Goal: Complete application form

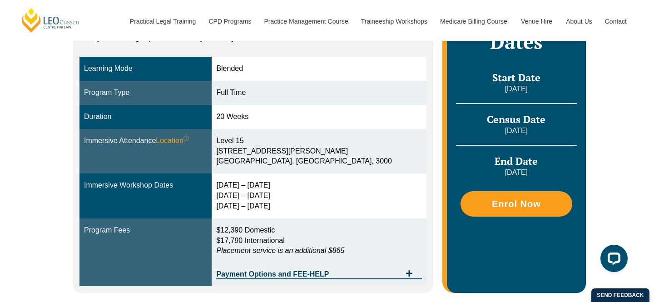
scroll to position [113, 0]
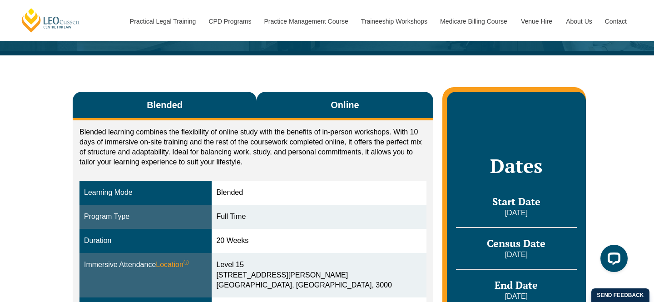
click at [294, 108] on button "Online" at bounding box center [345, 106] width 177 height 29
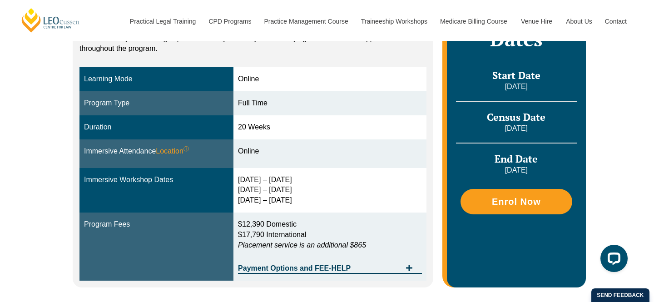
scroll to position [239, 0]
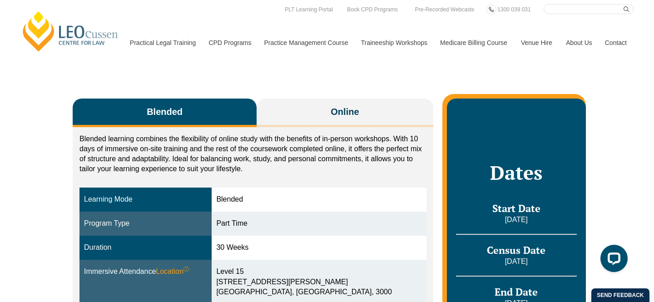
scroll to position [117, 0]
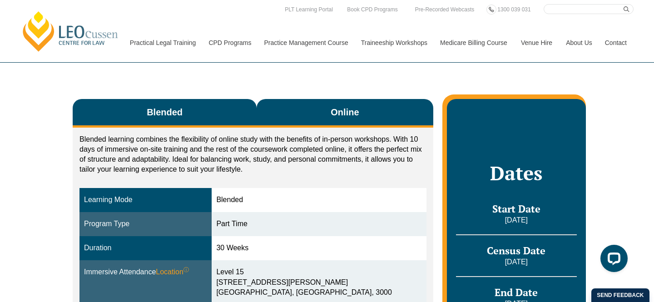
click at [318, 99] on button "Online" at bounding box center [345, 113] width 177 height 29
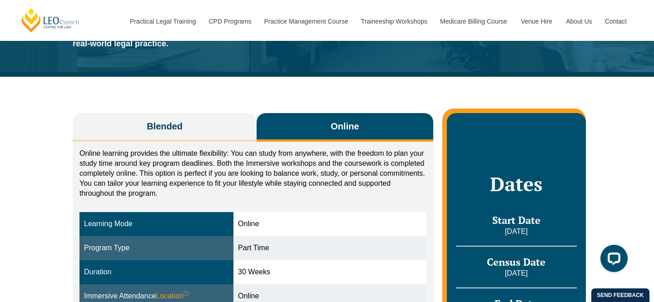
scroll to position [96, 0]
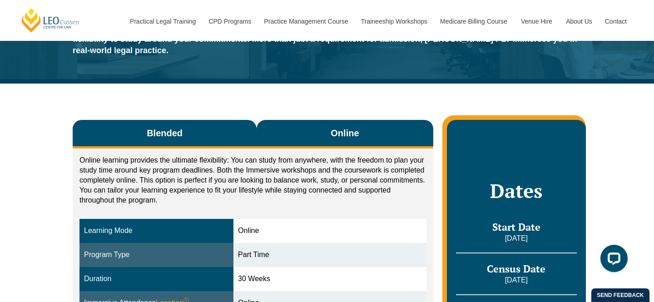
click at [147, 127] on span "Blended" at bounding box center [165, 133] width 36 height 13
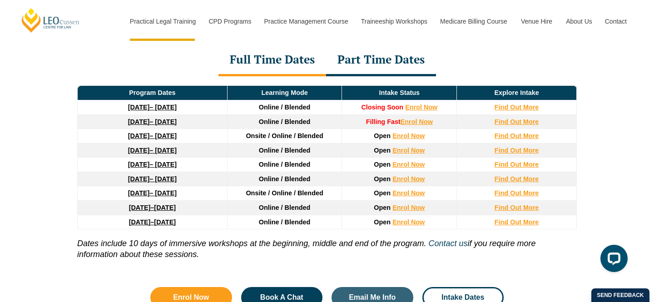
click at [353, 75] on div "Part Time Dates" at bounding box center [381, 61] width 110 height 32
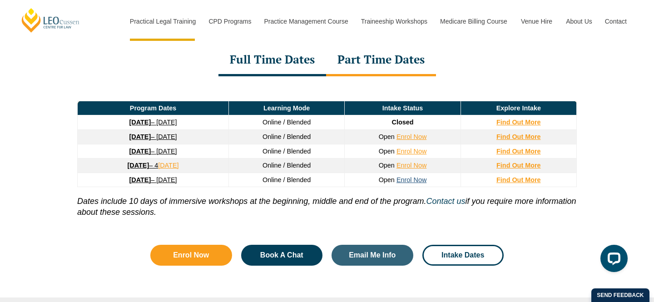
click at [405, 182] on link "Enrol Now" at bounding box center [412, 179] width 30 height 7
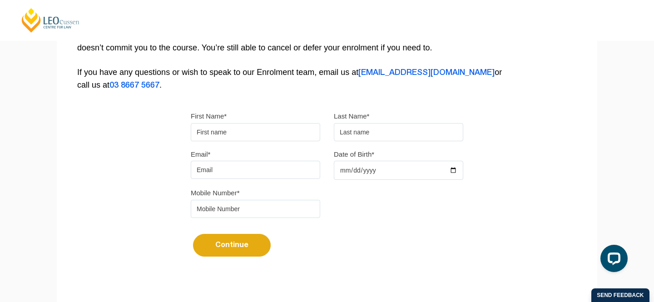
scroll to position [202, 0]
click at [237, 134] on input "First Name*" at bounding box center [255, 132] width 129 height 18
type input "[PERSON_NAME]"
type input "[EMAIL_ADDRESS][PERSON_NAME][DOMAIN_NAME]"
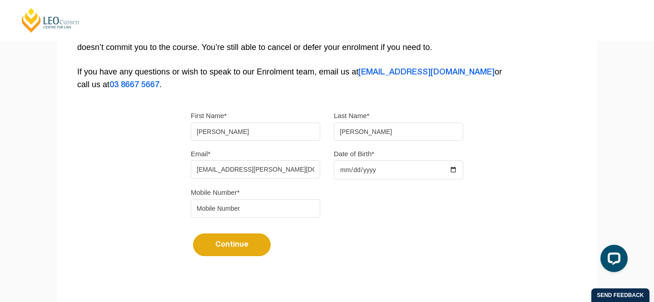
type input "0466516000"
click at [360, 175] on input "Date of Birth*" at bounding box center [398, 169] width 129 height 19
click at [341, 175] on input "Date of Birth*" at bounding box center [398, 169] width 129 height 19
type input "[DATE]"
click at [378, 219] on div "Mobile Number* [PHONE_NUMBER]" at bounding box center [327, 205] width 286 height 38
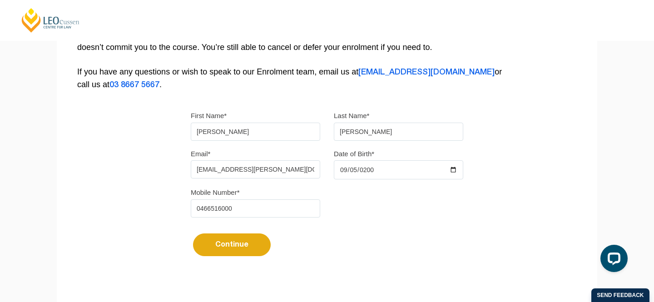
click at [230, 243] on button "Continue" at bounding box center [232, 245] width 78 height 23
select select
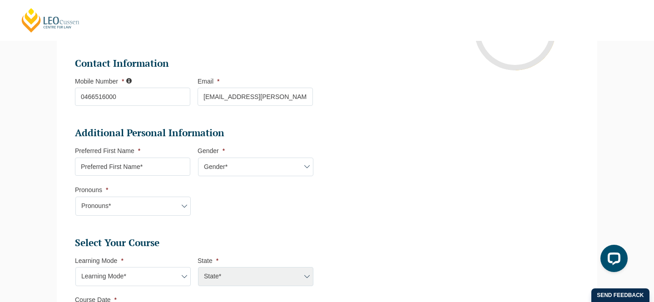
scroll to position [222, 0]
click at [121, 174] on input "Preferred First Name *" at bounding box center [132, 166] width 115 height 18
type input "[PERSON_NAME]"
click at [260, 163] on select "Gender* [DEMOGRAPHIC_DATA] [DEMOGRAPHIC_DATA] [DEMOGRAPHIC_DATA] [DEMOGRAPHIC_D…" at bounding box center [255, 166] width 115 height 19
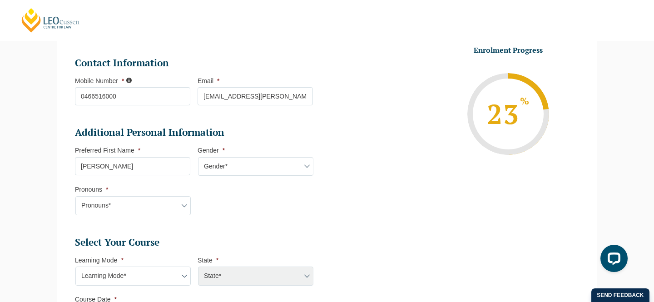
select select "[DEMOGRAPHIC_DATA]"
click at [198, 158] on select "Gender* [DEMOGRAPHIC_DATA] [DEMOGRAPHIC_DATA] [DEMOGRAPHIC_DATA] [DEMOGRAPHIC_D…" at bounding box center [255, 166] width 115 height 19
click at [137, 209] on select "Pronouns* She/Her/Hers He/Him/His They/Them/Theirs Other Prefer not to disclose" at bounding box center [132, 205] width 115 height 19
select select "She/Her/Hers"
click at [75, 197] on select "Pronouns* She/Her/Hers He/Him/His They/Them/Theirs Other Prefer not to disclose" at bounding box center [132, 205] width 115 height 19
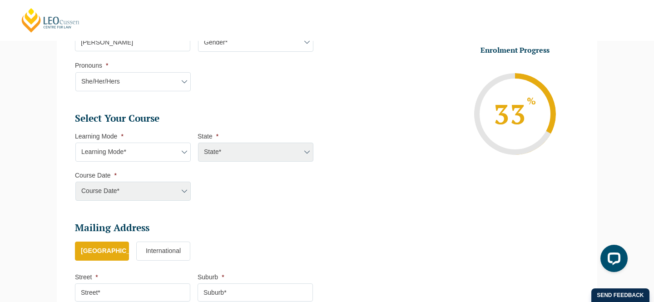
scroll to position [353, 0]
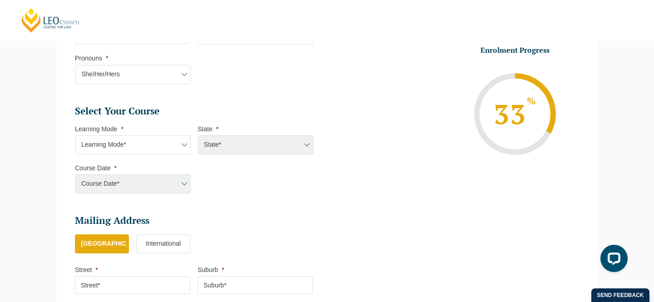
click at [129, 135] on li "Learning Mode * Learning Mode* Online Full Time Learning Online Part Time Learn…" at bounding box center [136, 140] width 123 height 30
click at [129, 140] on select "Learning Mode* Online Full Time Learning Online Part Time Learning Blended Full…" at bounding box center [132, 144] width 115 height 19
click at [75, 136] on select "Learning Mode* Online Full Time Learning Online Part Time Learning Blended Full…" at bounding box center [132, 144] width 115 height 19
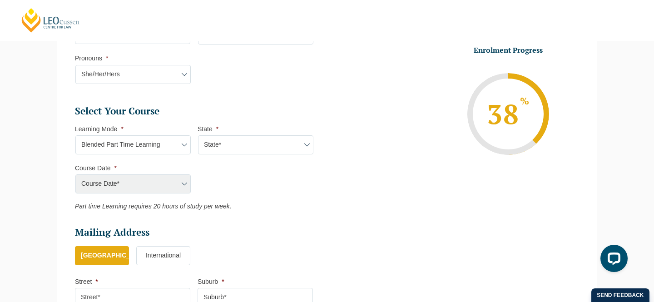
click at [119, 149] on select "Learning Mode* Online Full Time Learning Online Part Time Learning Blended Full…" at bounding box center [132, 144] width 115 height 19
click at [75, 136] on select "Learning Mode* Online Full Time Learning Online Part Time Learning Blended Full…" at bounding box center [132, 144] width 115 height 19
click at [116, 142] on select "Learning Mode* Online Full Time Learning Online Part Time Learning Blended Full…" at bounding box center [132, 144] width 115 height 19
select select "Blended Part Time Learning"
click at [75, 136] on select "Learning Mode* Online Full Time Learning Online Part Time Learning Blended Full…" at bounding box center [132, 144] width 115 height 19
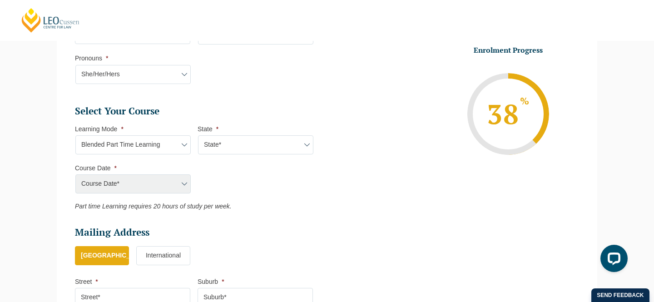
click at [246, 137] on select "State* ACT/[GEOGRAPHIC_DATA] QLD [GEOGRAPHIC_DATA] [GEOGRAPHIC_DATA]" at bounding box center [255, 144] width 115 height 19
select select "VIC"
click at [198, 136] on select "State* ACT/[GEOGRAPHIC_DATA] QLD [GEOGRAPHIC_DATA] [GEOGRAPHIC_DATA]" at bounding box center [255, 144] width 115 height 19
click at [164, 178] on select "Course Date* [DATE] ([DATE] to [DATE]) [DATE] ([DATE] to [DATE]) [DATE] ([DATE]…" at bounding box center [132, 183] width 115 height 19
select select "[DATE] ([DATE] to [DATE])"
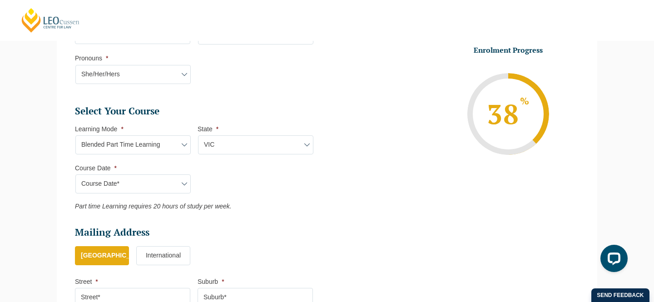
click at [75, 175] on select "Course Date* [DATE] ([DATE] to [DATE]) [DATE] ([DATE] to [DATE]) [DATE] ([DATE]…" at bounding box center [132, 183] width 115 height 19
type input "Intake [DATE] PT"
type input "Practical Legal Training ([GEOGRAPHIC_DATA])"
select select "VIC PLT (SEP) 2026 Part Time Blended"
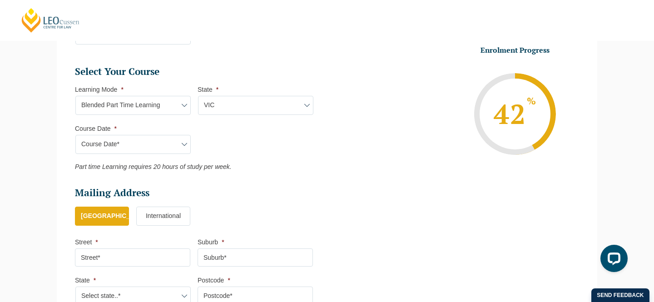
scroll to position [408, 0]
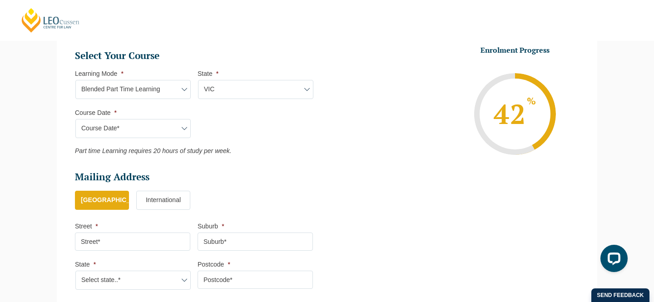
click at [169, 125] on select "Course Date* [DATE] ([DATE] to [DATE]) [DATE] ([DATE] to [DATE]) [DATE] ([DATE]…" at bounding box center [132, 128] width 115 height 19
click at [75, 120] on select "Course Date* [DATE] ([DATE] to [DATE]) [DATE] ([DATE] to [DATE]) [DATE] ([DATE]…" at bounding box center [132, 128] width 115 height 19
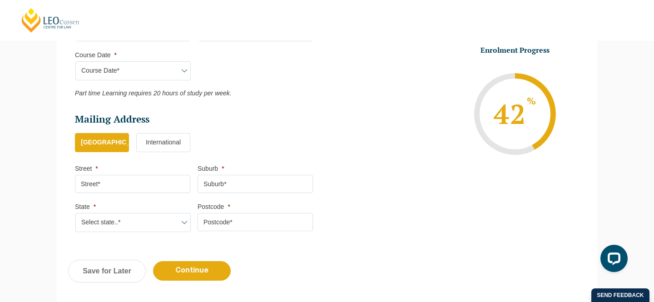
scroll to position [474, 0]
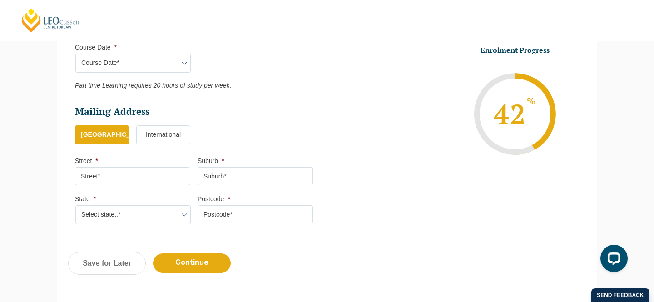
click at [134, 181] on input "Street *" at bounding box center [132, 176] width 115 height 18
type input "[STREET_ADDRESS]"
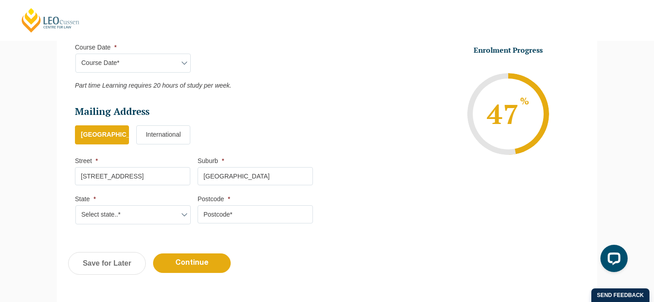
type input "[GEOGRAPHIC_DATA]"
click at [131, 213] on select "Select state..* [GEOGRAPHIC_DATA] [GEOGRAPHIC_DATA] [GEOGRAPHIC_DATA] SA [GEOGR…" at bounding box center [132, 214] width 115 height 19
select select "VIC"
click at [75, 207] on select "Select state..* [GEOGRAPHIC_DATA] [GEOGRAPHIC_DATA] [GEOGRAPHIC_DATA] SA [GEOGR…" at bounding box center [132, 214] width 115 height 19
click at [205, 216] on input "Postcode *" at bounding box center [255, 214] width 115 height 18
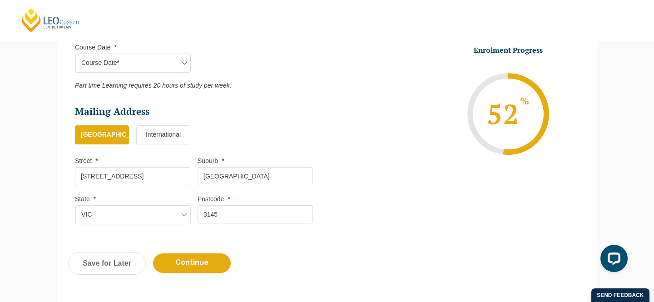
type input "3145"
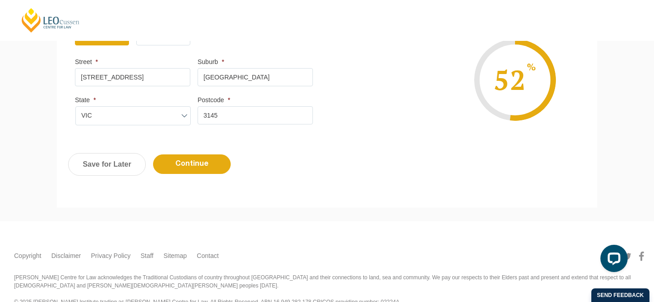
scroll to position [580, 0]
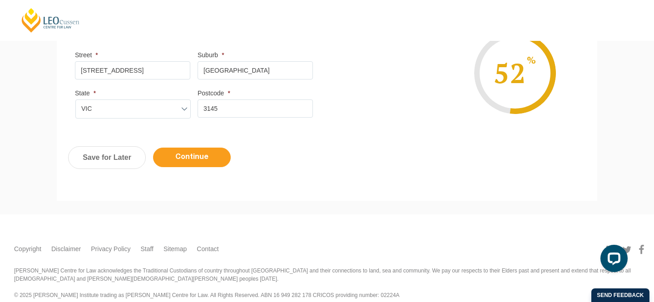
click at [203, 154] on input "Continue" at bounding box center [192, 158] width 78 height 20
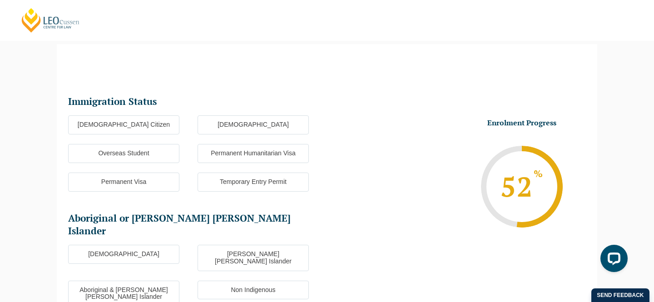
scroll to position [79, 0]
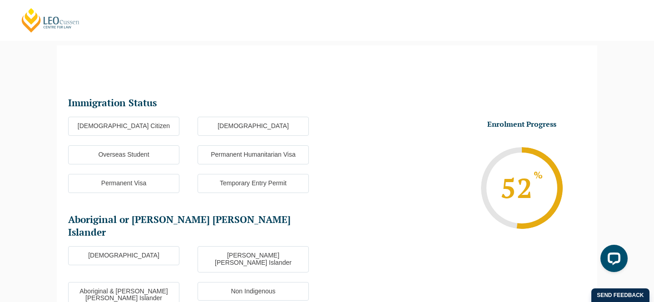
click at [126, 127] on label "[DEMOGRAPHIC_DATA] Citizen" at bounding box center [123, 126] width 111 height 19
click at [0, 0] on input "[DEMOGRAPHIC_DATA] Citizen" at bounding box center [0, 0] width 0 height 0
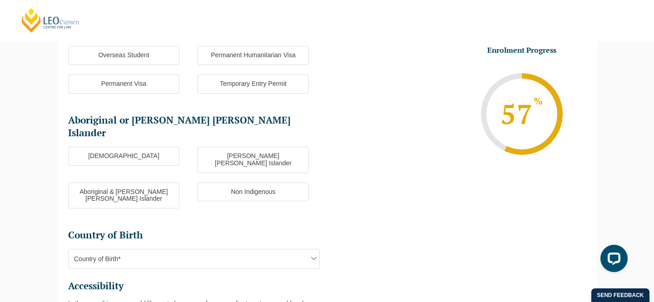
scroll to position [179, 0]
click at [241, 182] on label "Non Indigenous" at bounding box center [253, 191] width 111 height 19
click at [0, 0] on input "Non Indigenous" at bounding box center [0, 0] width 0 height 0
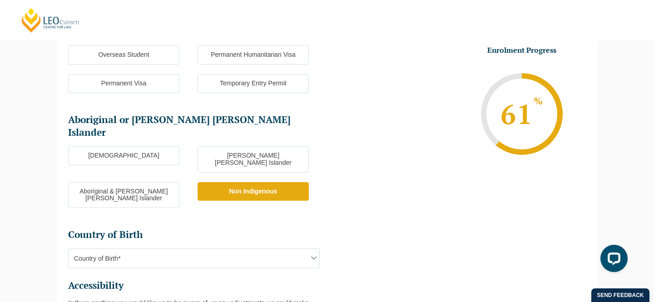
click at [158, 249] on span "Country of Birth*" at bounding box center [194, 258] width 251 height 19
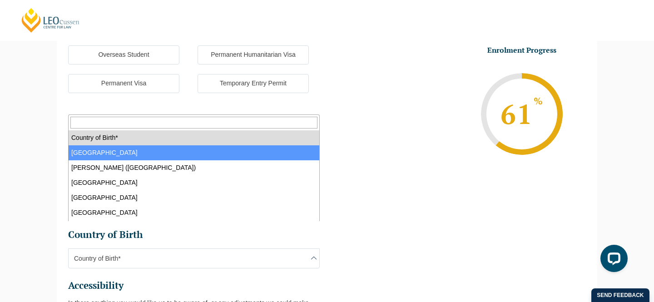
select select "Australia 1101"
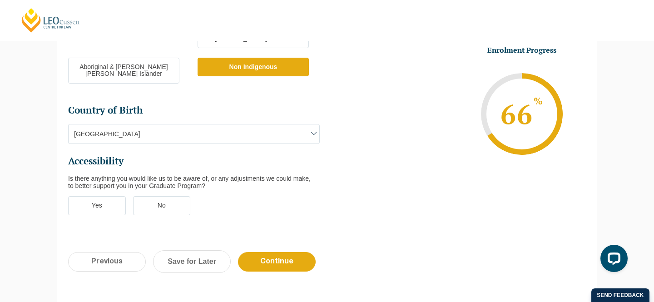
scroll to position [305, 0]
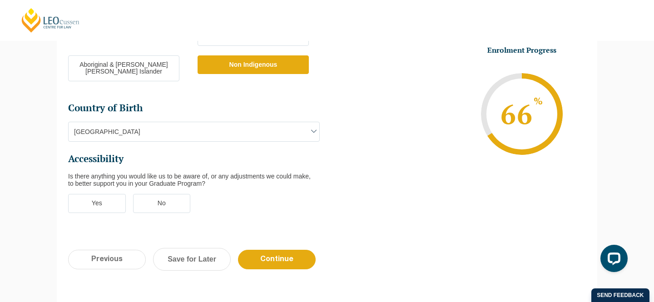
click at [165, 194] on label "No" at bounding box center [162, 203] width 58 height 19
click at [0, 0] on input "No" at bounding box center [0, 0] width 0 height 0
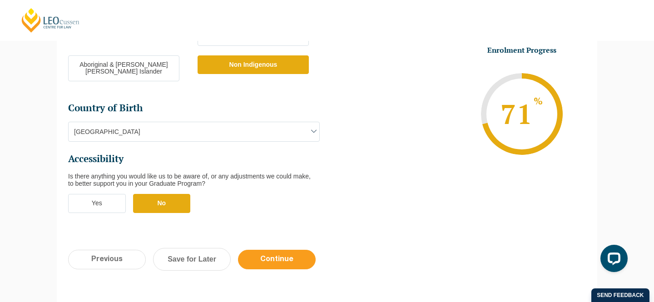
click at [278, 250] on input "Continue" at bounding box center [277, 260] width 78 height 20
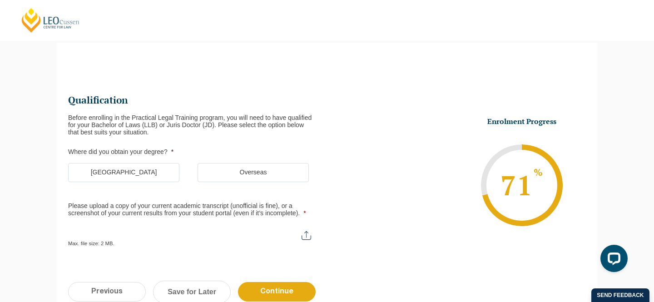
scroll to position [79, 0]
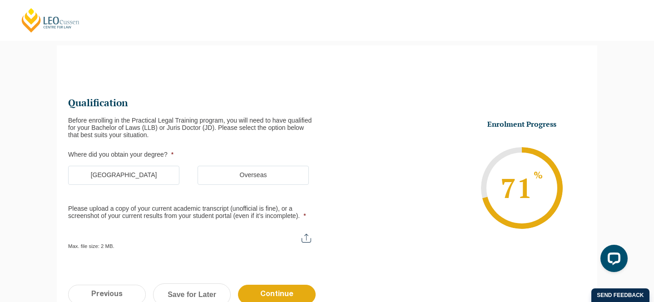
click at [152, 173] on label "[GEOGRAPHIC_DATA]" at bounding box center [123, 175] width 111 height 19
click at [0, 0] on input "[GEOGRAPHIC_DATA]" at bounding box center [0, 0] width 0 height 0
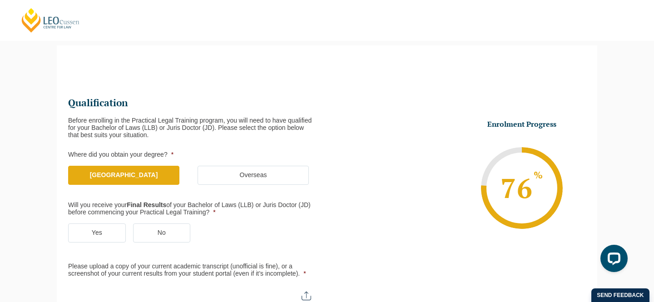
click at [112, 230] on label "Yes" at bounding box center [97, 233] width 58 height 19
click at [0, 0] on input "Yes" at bounding box center [0, 0] width 0 height 0
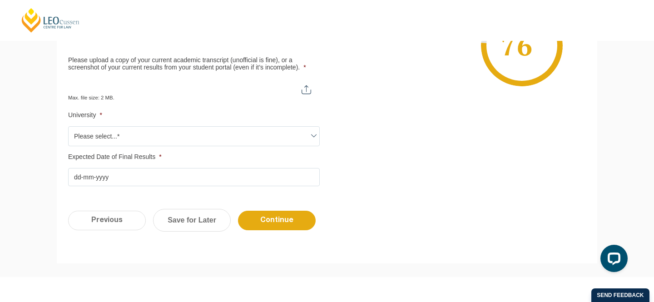
scroll to position [286, 0]
